Goal: Task Accomplishment & Management: Manage account settings

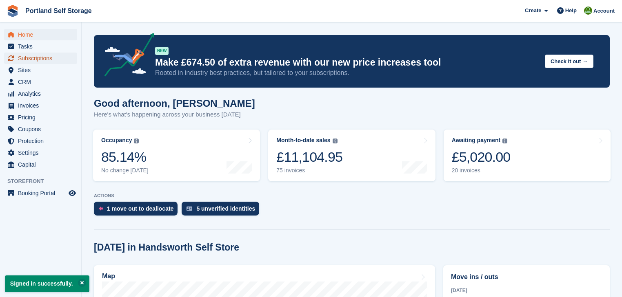
click at [39, 58] on span "Subscriptions" at bounding box center [42, 58] width 49 height 11
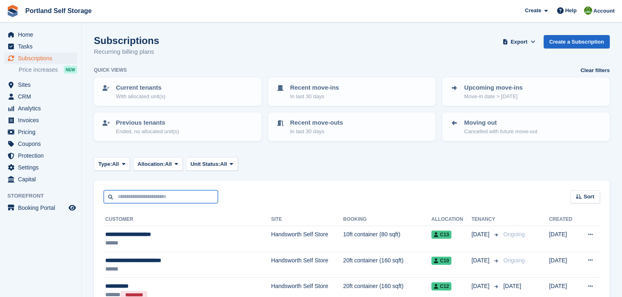
click at [125, 193] on input "text" at bounding box center [161, 197] width 114 height 13
type input "******"
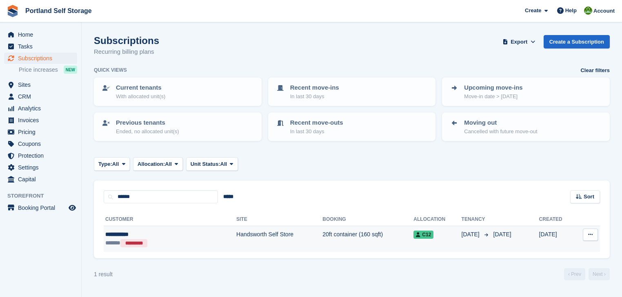
click at [236, 235] on td "Handsworth Self Store" at bounding box center [279, 239] width 86 height 26
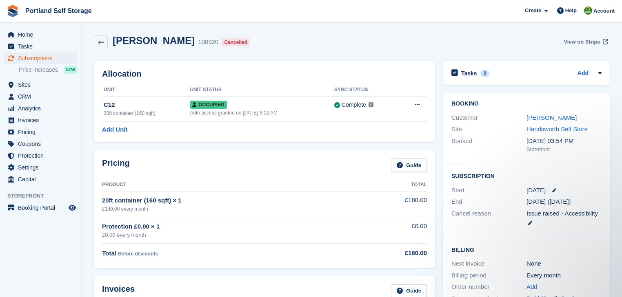
click at [572, 43] on span "View on Stripe" at bounding box center [581, 42] width 36 height 8
click at [585, 43] on span "View on Stripe" at bounding box center [581, 42] width 36 height 8
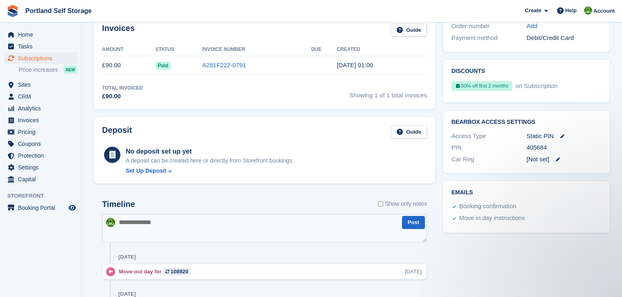
scroll to position [359, 0]
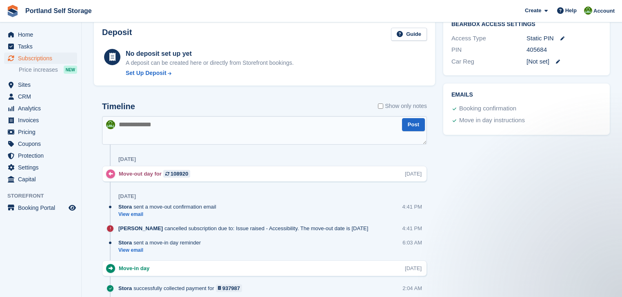
click at [153, 126] on textarea at bounding box center [264, 130] width 325 height 29
type textarea "**********"
click at [412, 122] on button "Post" at bounding box center [413, 124] width 23 height 13
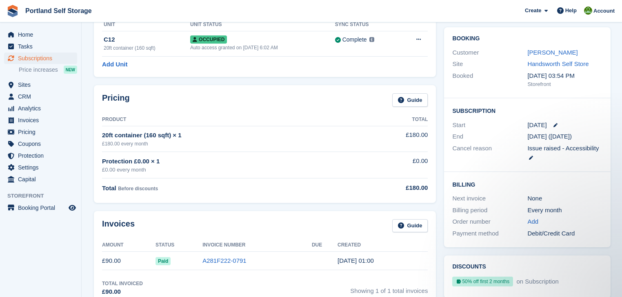
scroll to position [0, 0]
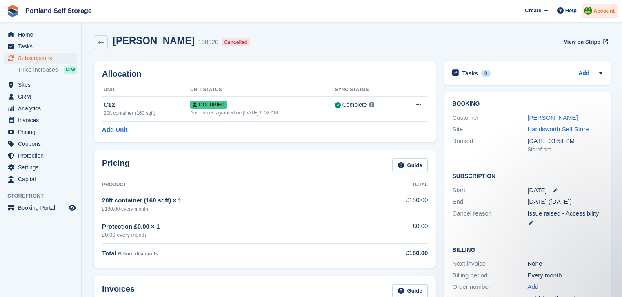
click at [603, 11] on span "Account" at bounding box center [603, 11] width 21 height 8
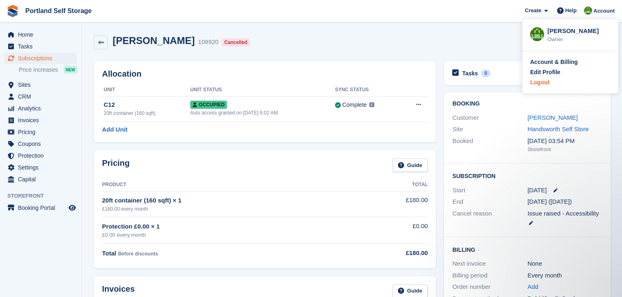
click at [543, 83] on div "Logout" at bounding box center [539, 82] width 19 height 9
